Goal: Task Accomplishment & Management: Use online tool/utility

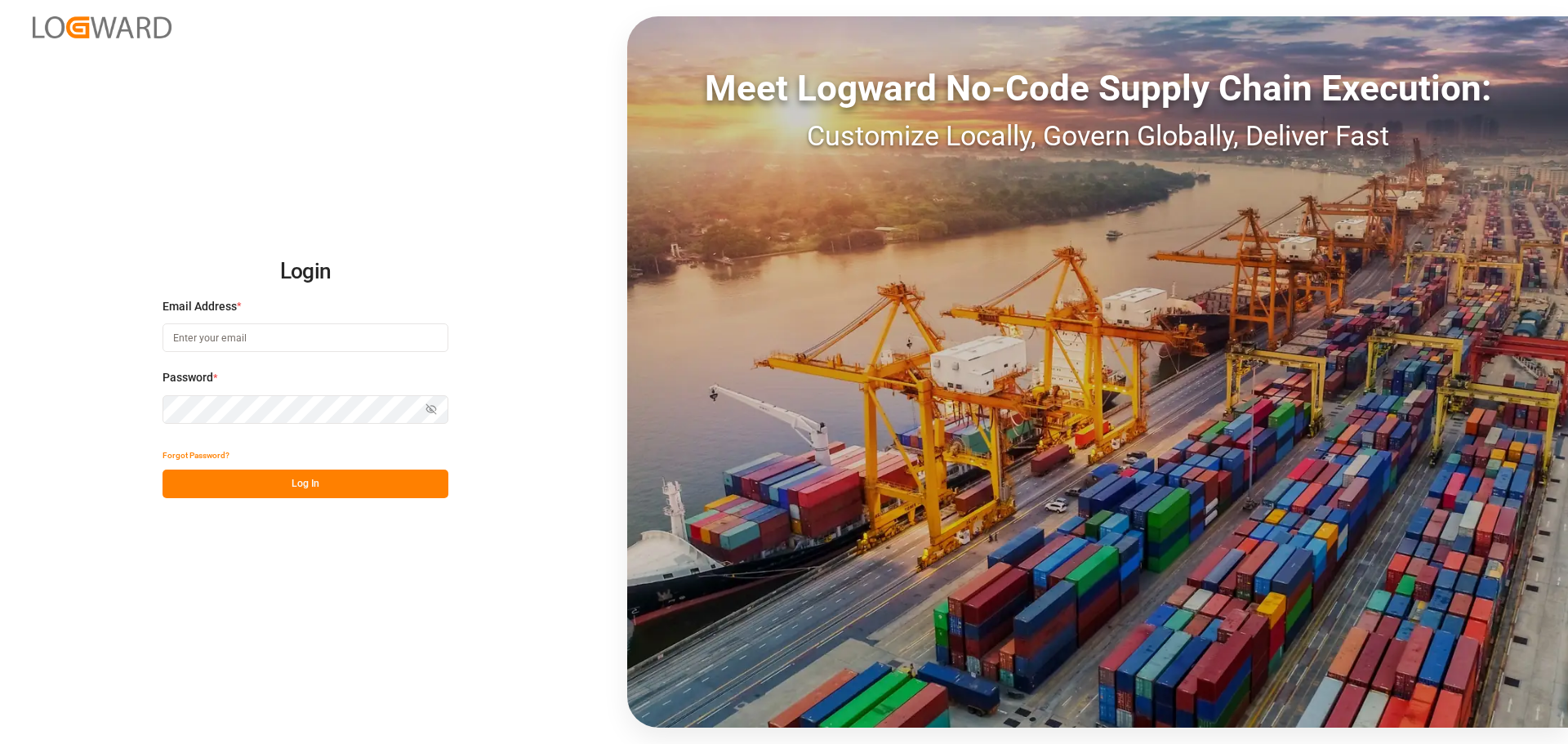
click at [238, 338] on input at bounding box center [305, 337] width 286 height 29
type input "[EMAIL_ADDRESS][DOMAIN_NAME]"
click at [309, 485] on button "Log In" at bounding box center [305, 483] width 286 height 29
click at [437, 412] on button "Show password" at bounding box center [431, 409] width 34 height 29
click at [250, 475] on button "Log In" at bounding box center [305, 483] width 286 height 29
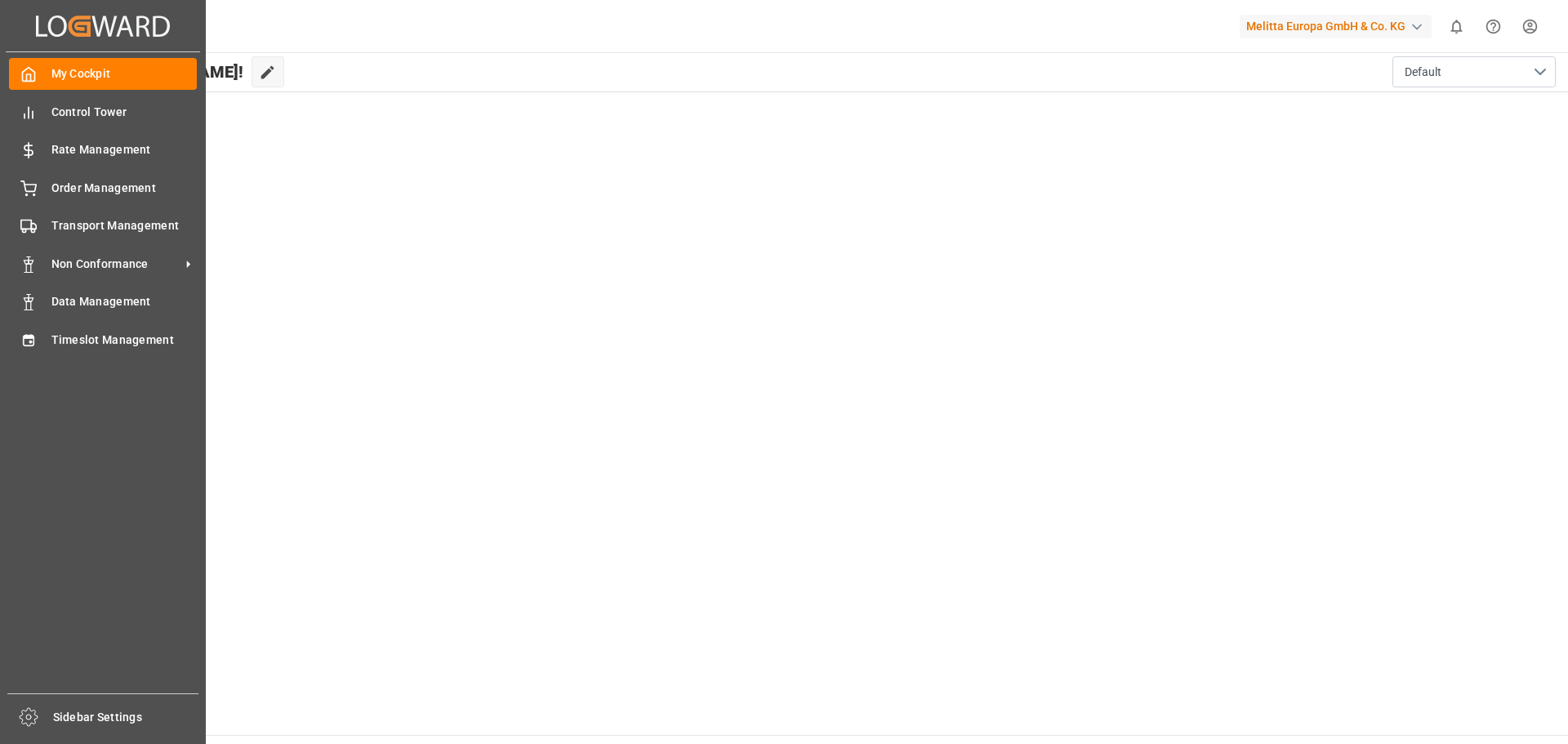
click at [71, 322] on div "My Cockpit My Cockpit Control Tower Control Tower Rate Management Rate Manageme…" at bounding box center [102, 372] width 195 height 641
click at [74, 332] on span "Timeslot Management" at bounding box center [124, 340] width 146 height 17
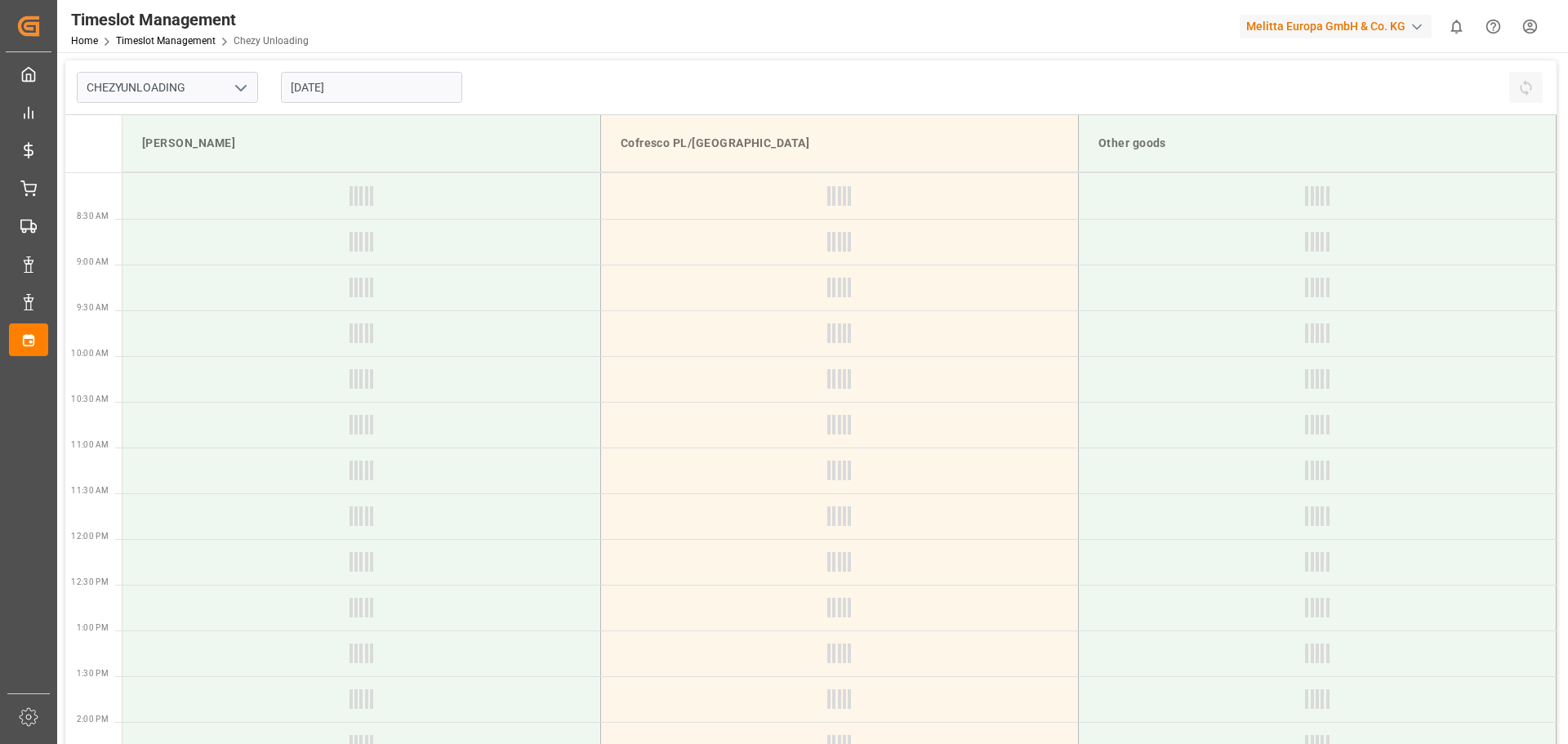
type input "Chezy Unloading"
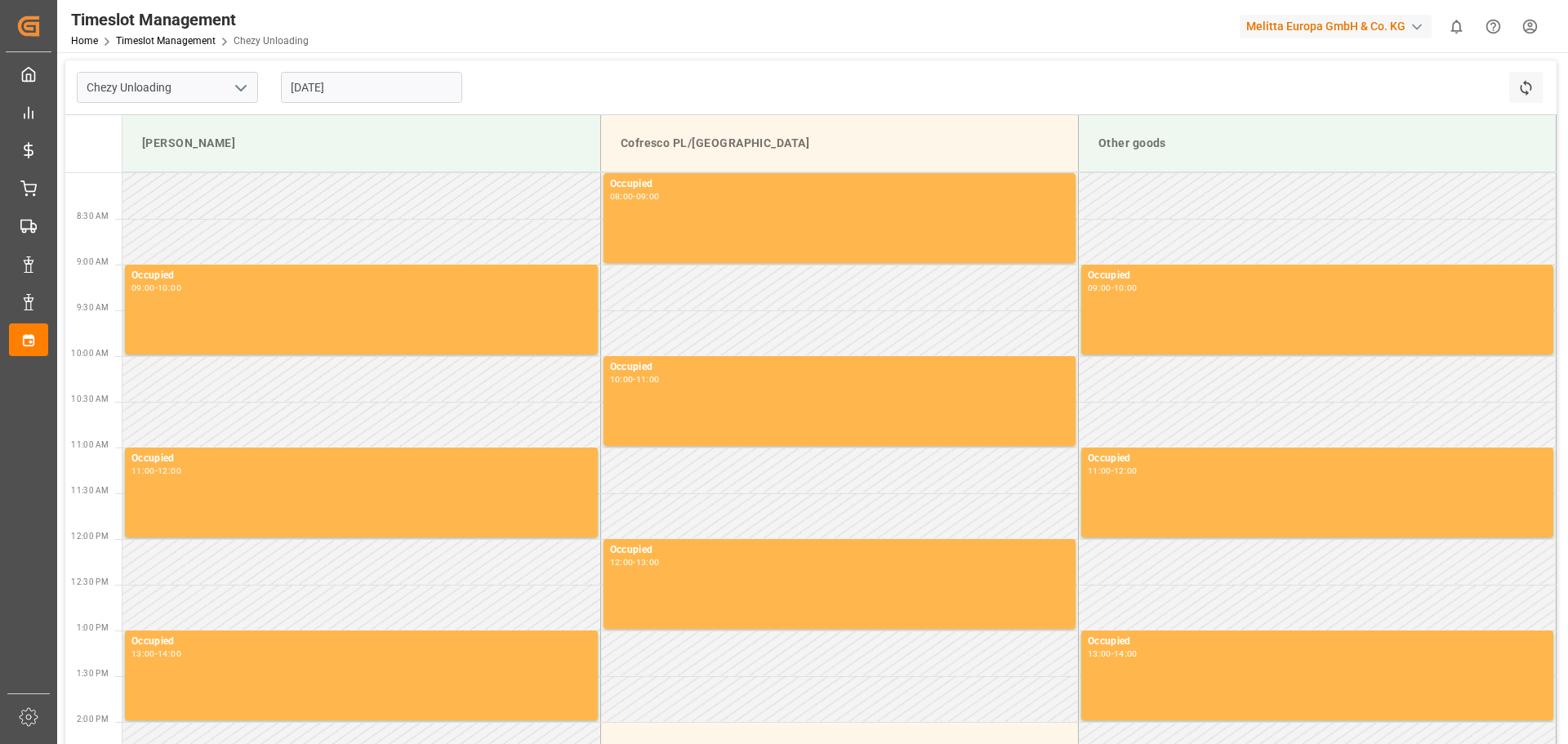
click at [345, 83] on input "[DATE]" at bounding box center [372, 87] width 182 height 31
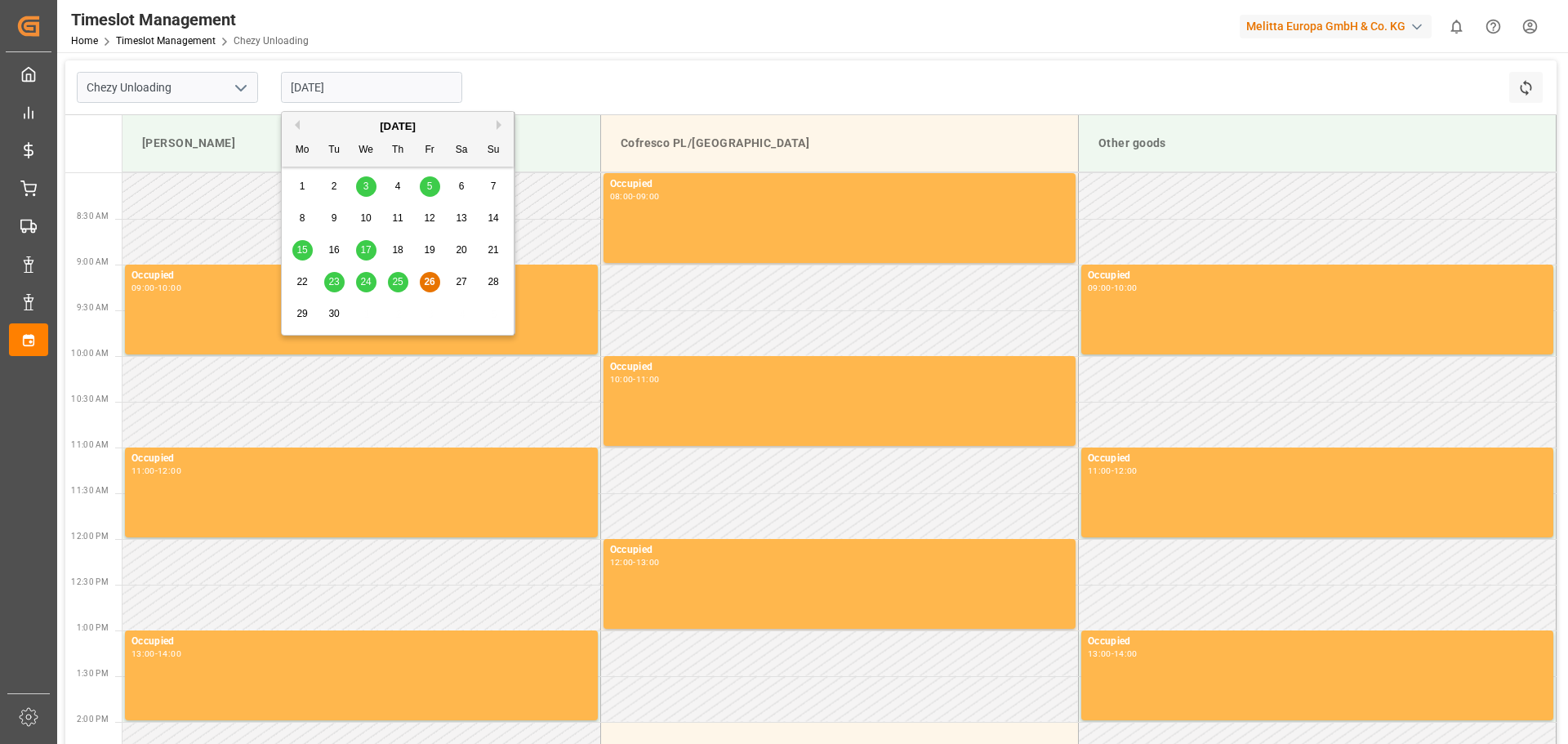
click at [495, 125] on div "[DATE]" at bounding box center [398, 127] width 232 height 17
click at [498, 127] on button "Next Month" at bounding box center [501, 125] width 10 height 10
click at [398, 186] on span "2" at bounding box center [398, 186] width 6 height 11
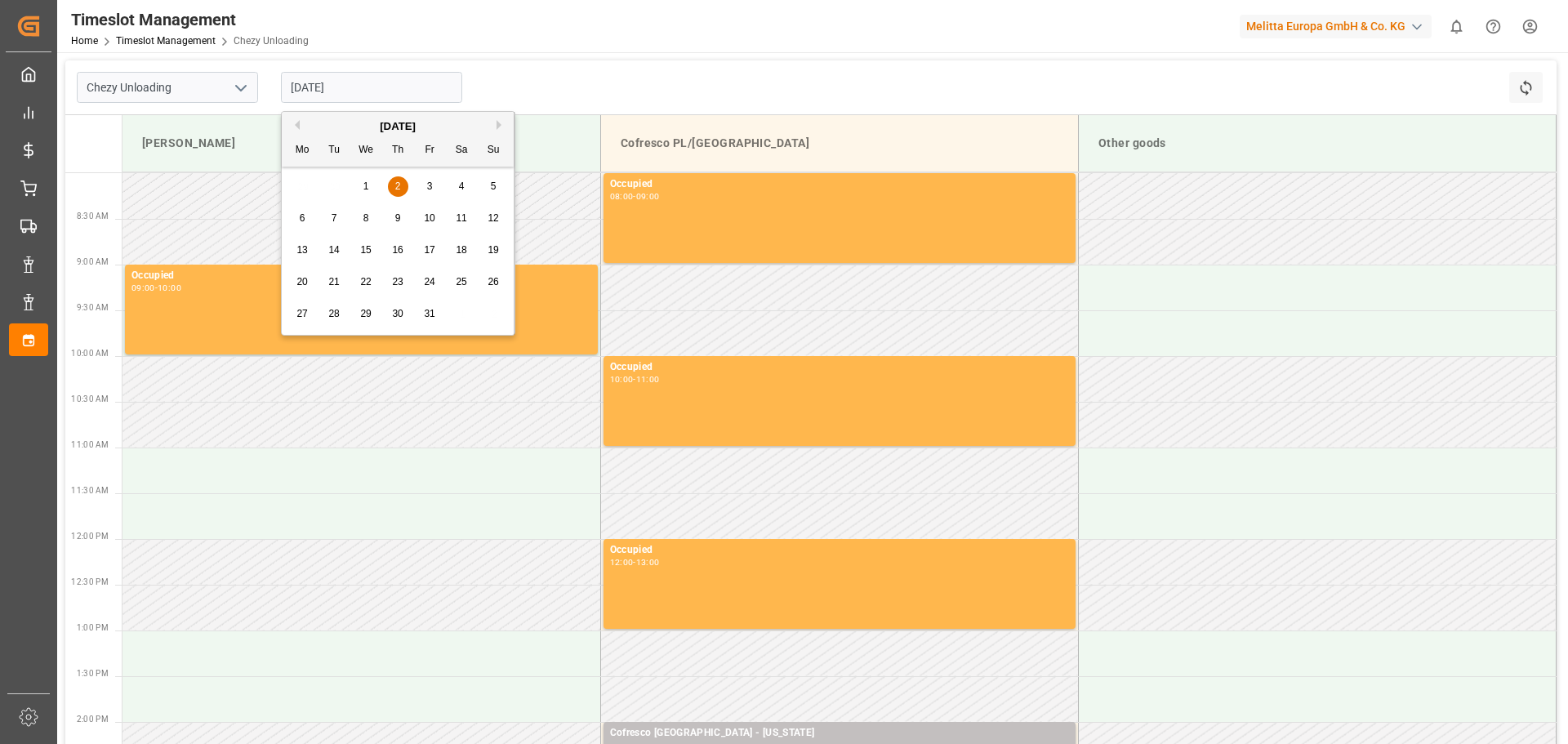
click at [346, 91] on input "[DATE]" at bounding box center [372, 87] width 182 height 31
click at [429, 183] on span "3" at bounding box center [430, 186] width 6 height 11
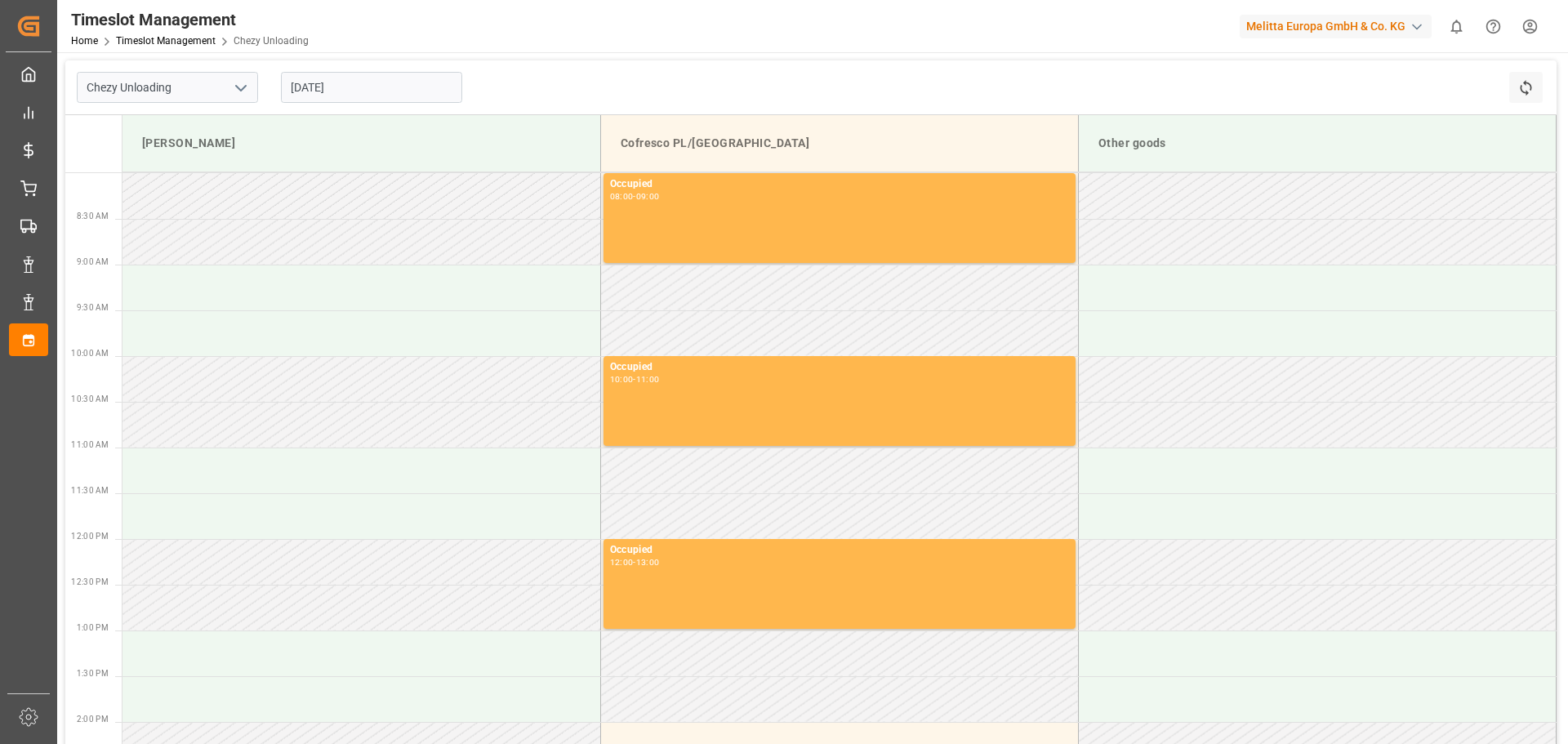
click at [391, 91] on input "[DATE]" at bounding box center [372, 87] width 182 height 31
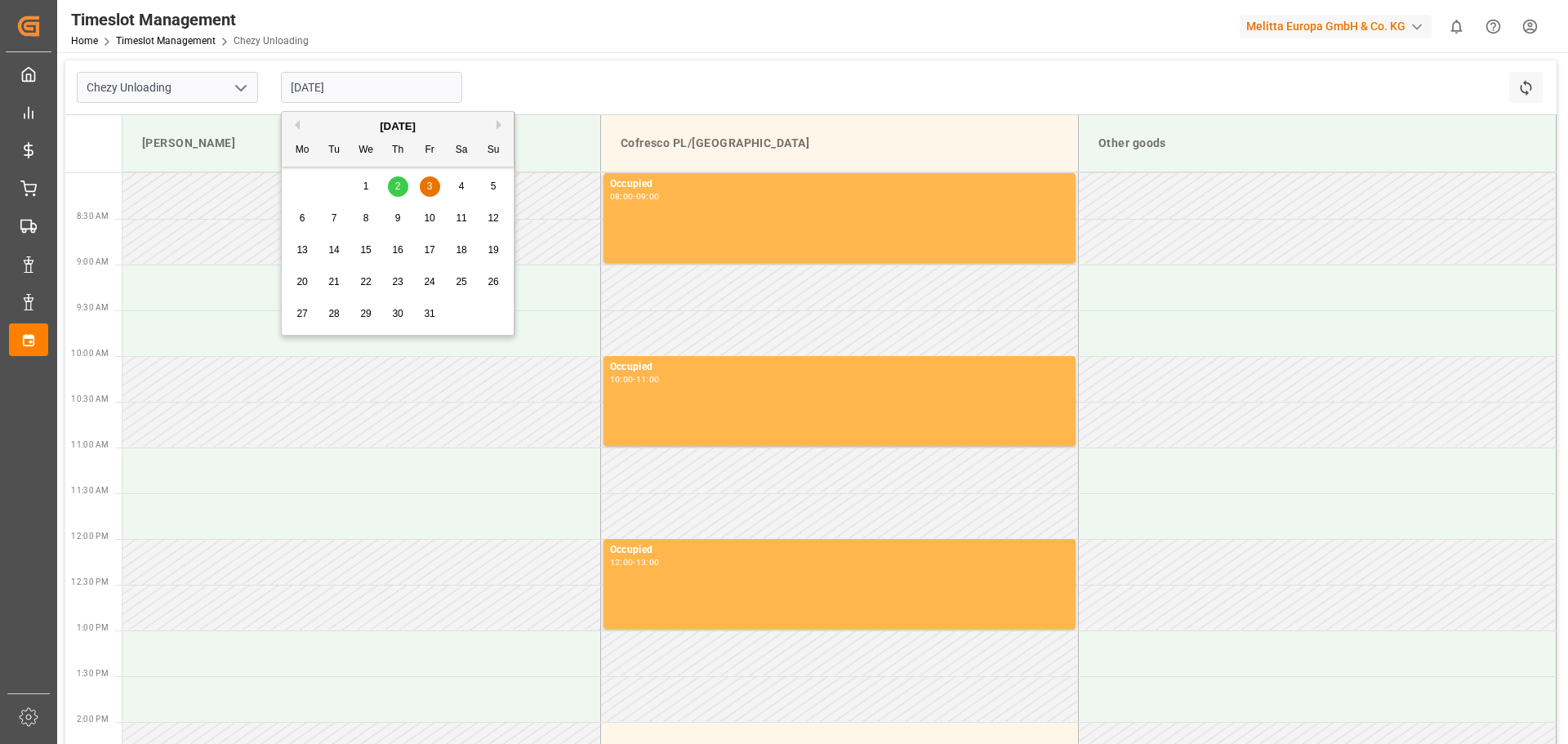
click at [464, 181] on span "4" at bounding box center [462, 186] width 6 height 11
type input "[DATE]"
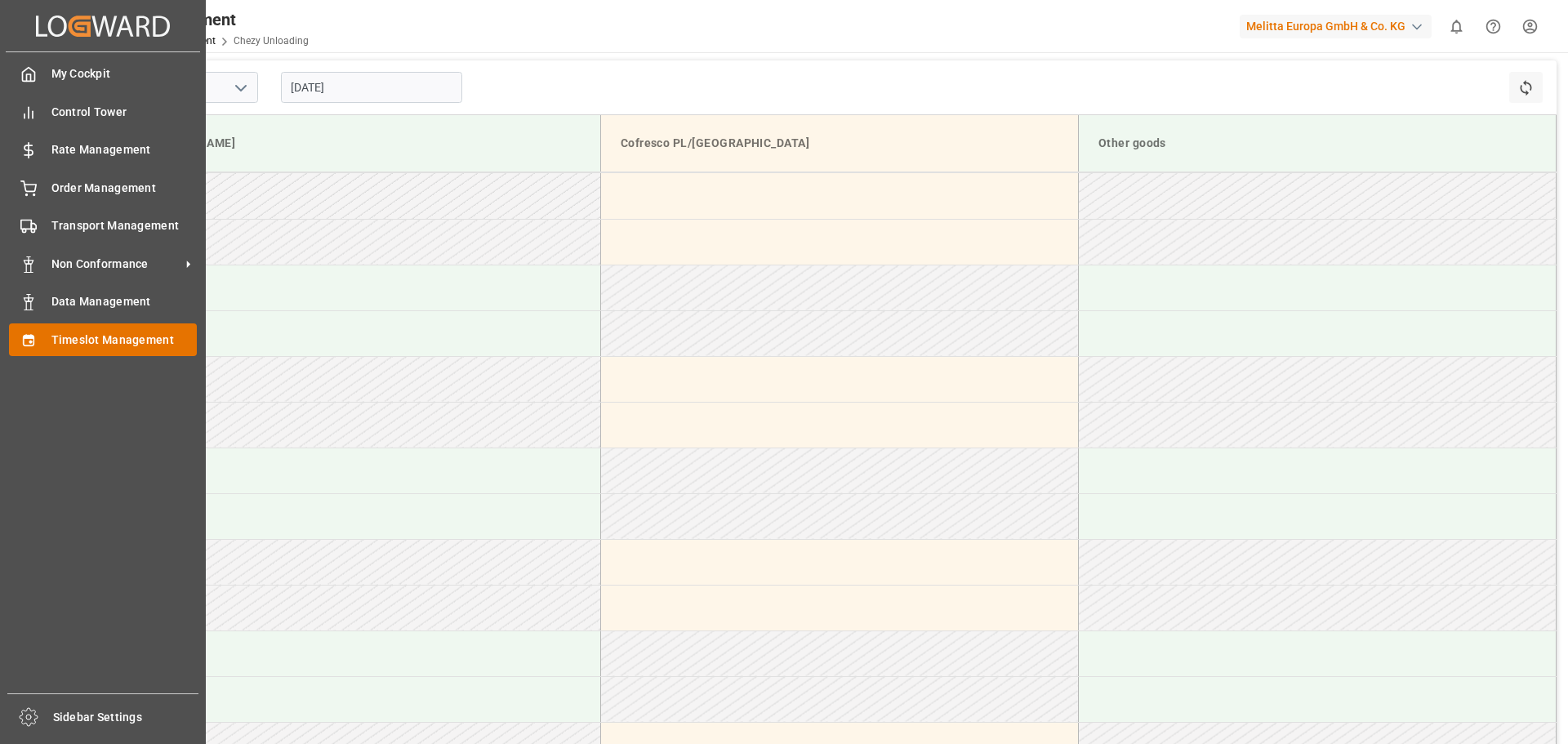
click at [110, 344] on span "Timeslot Management" at bounding box center [124, 340] width 146 height 17
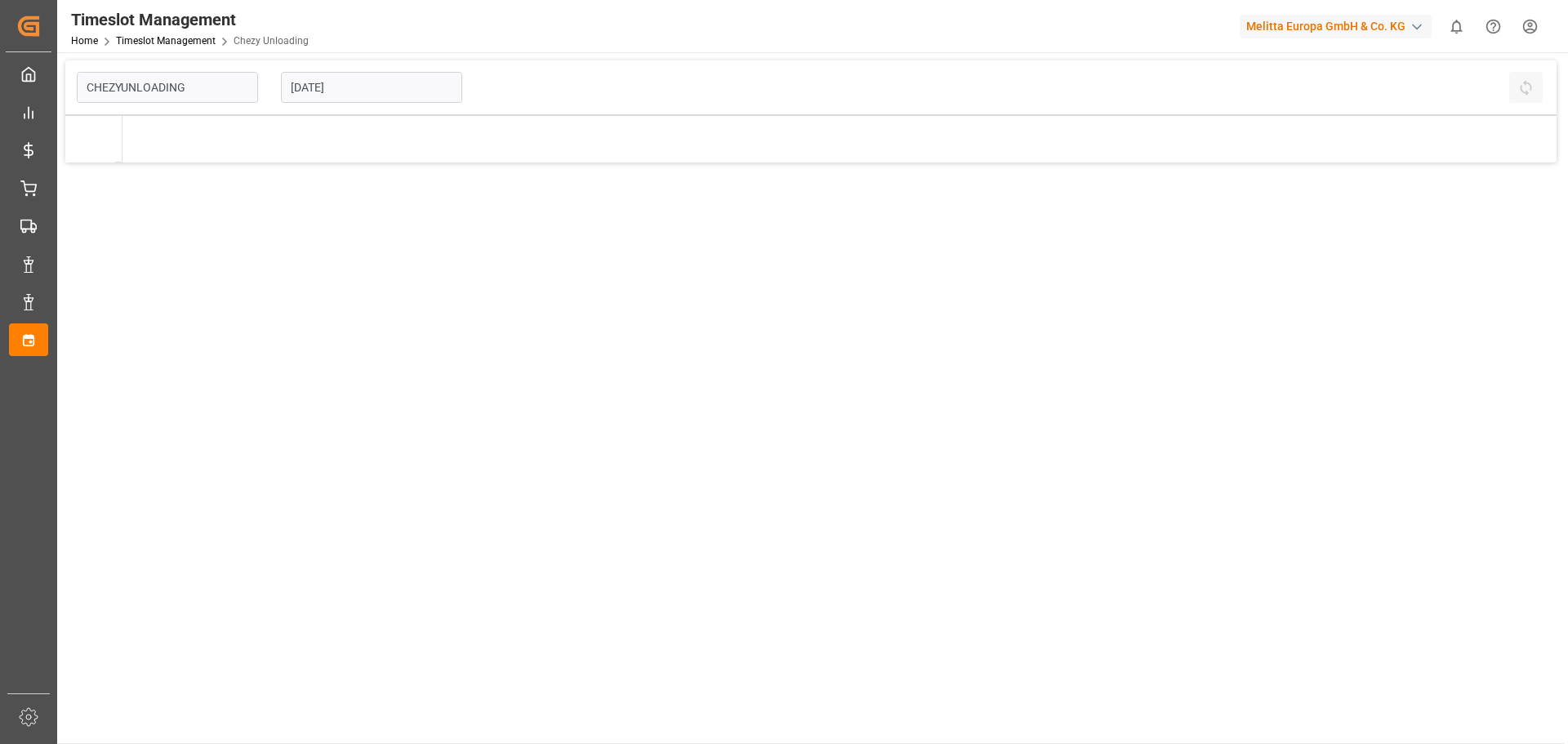
type input "Chezy Unloading"
